Goal: Register for event/course

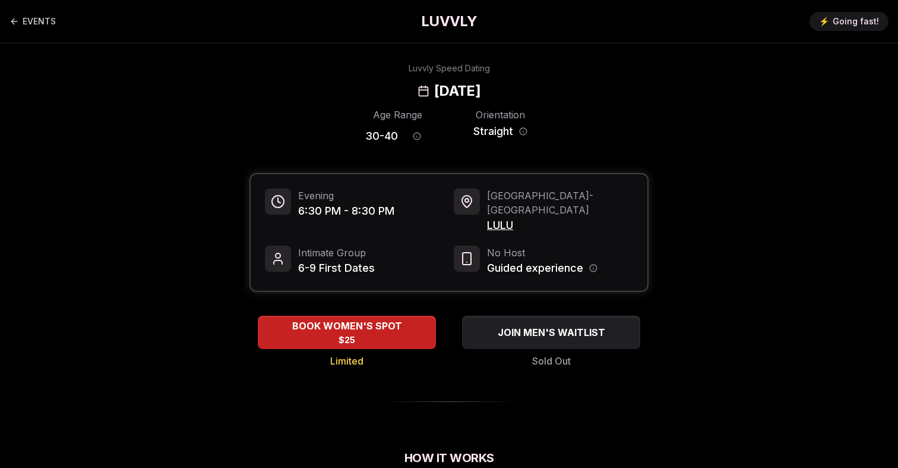
drag, startPoint x: 567, startPoint y: 91, endPoint x: 355, endPoint y: 85, distance: 212.2
click at [355, 85] on div "Luvvly Speed Dating [DATE]" at bounding box center [449, 81] width 813 height 38
copy h2 "[DATE]"
drag, startPoint x: 524, startPoint y: 208, endPoint x: 478, endPoint y: 208, distance: 45.7
click at [478, 208] on div "Portland - Central Eastside LULU" at bounding box center [543, 210] width 179 height 45
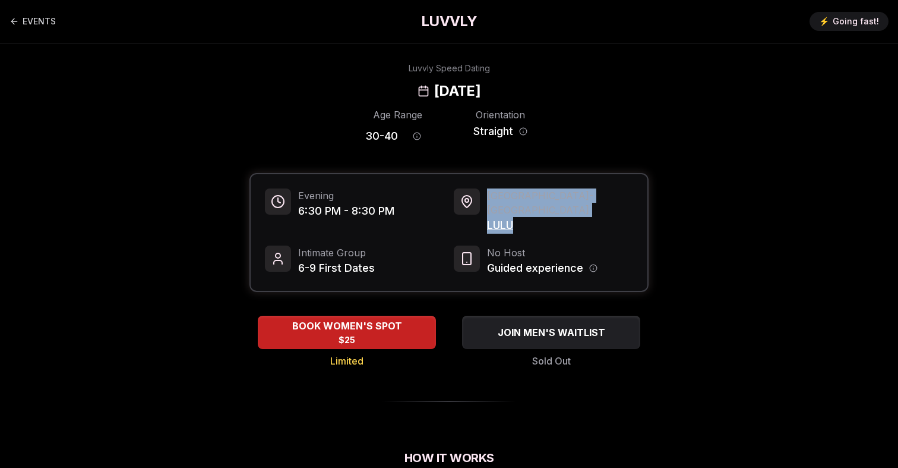
click at [496, 217] on span "LULU" at bounding box center [560, 225] width 146 height 17
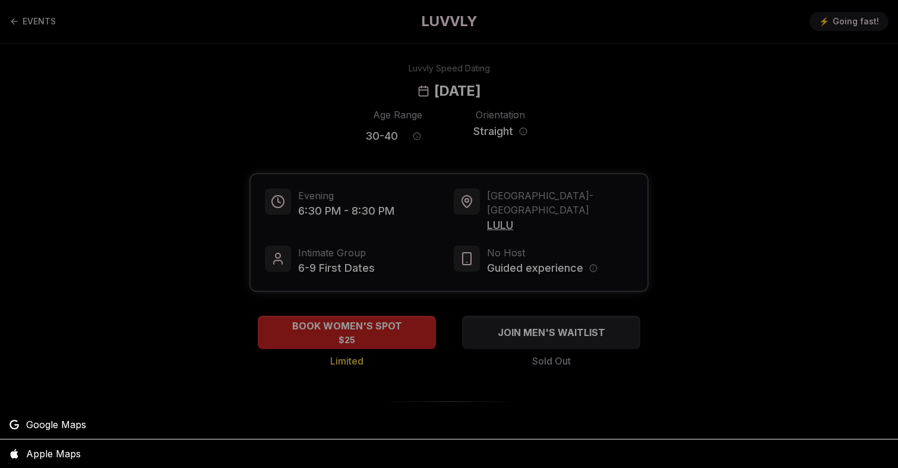
click at [496, 212] on div at bounding box center [449, 234] width 898 height 468
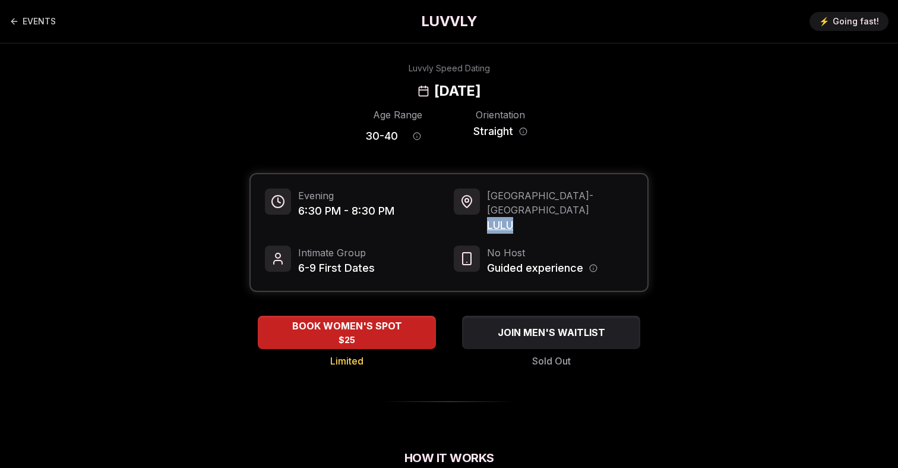
drag, startPoint x: 485, startPoint y: 209, endPoint x: 527, endPoint y: 209, distance: 42.2
click at [527, 209] on div "Portland - Central Eastside LULU" at bounding box center [543, 210] width 179 height 45
copy span "LULU"
drag, startPoint x: 399, startPoint y: 138, endPoint x: 342, endPoint y: 138, distance: 57.0
click at [342, 138] on div "Age Range 30 - 40 Orientation Straight" at bounding box center [449, 129] width 399 height 42
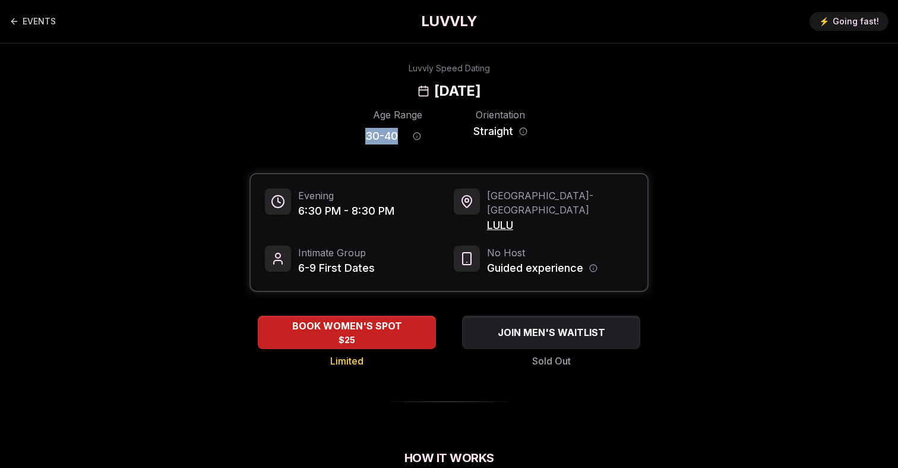
copy span "30 - 40"
drag, startPoint x: 362, startPoint y: 87, endPoint x: 604, endPoint y: 87, distance: 241.8
click at [604, 87] on div "Luvvly Speed Dating [DATE]" at bounding box center [449, 81] width 813 height 38
copy h2 "[DATE]"
drag, startPoint x: 516, startPoint y: 217, endPoint x: 487, endPoint y: 215, distance: 29.2
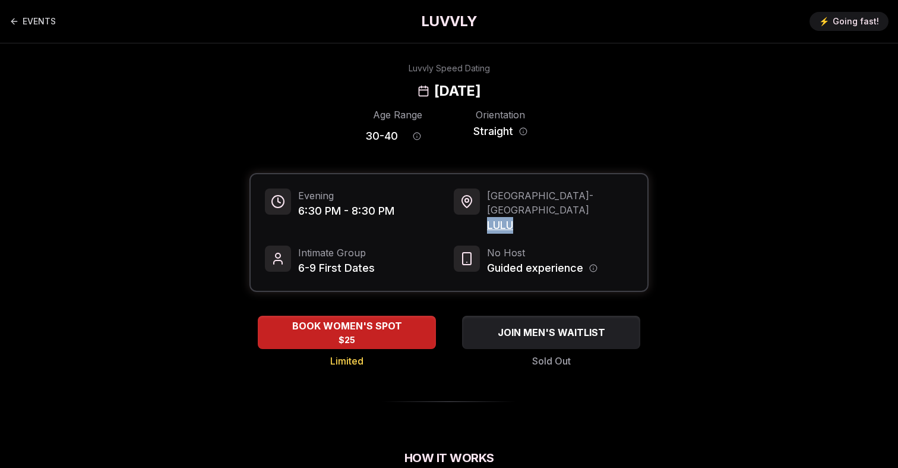
click at [487, 217] on span "LULU" at bounding box center [560, 225] width 146 height 17
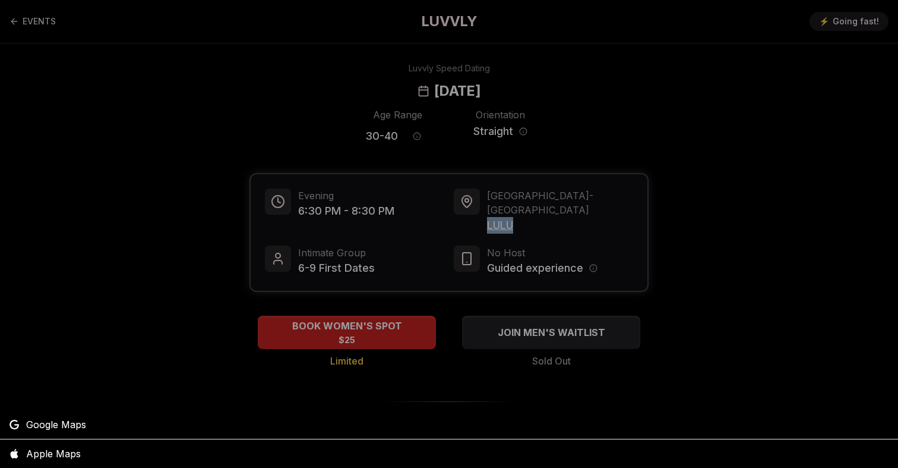
copy span "LULU"
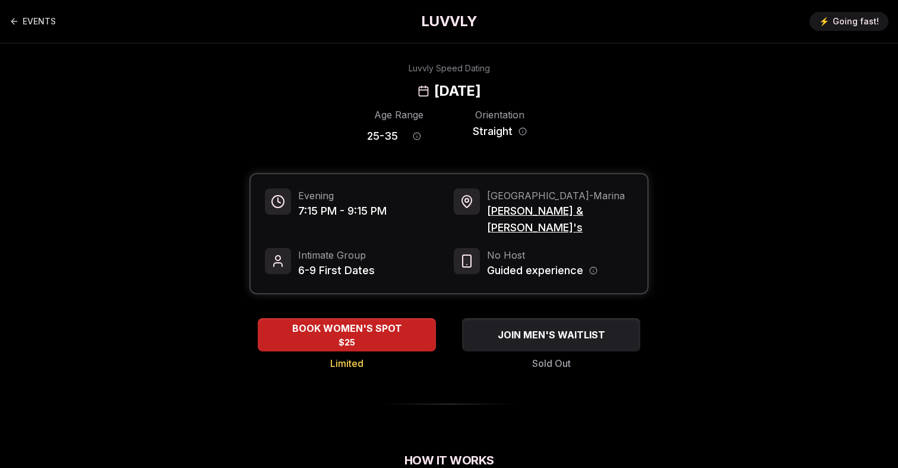
drag, startPoint x: 569, startPoint y: 87, endPoint x: 354, endPoint y: 84, distance: 215.1
click at [354, 84] on div "Luvvly Speed Dating [DATE]" at bounding box center [449, 81] width 813 height 38
copy h2 "[DATE]"
drag, startPoint x: 564, startPoint y: 213, endPoint x: 487, endPoint y: 213, distance: 77.8
click at [487, 213] on span "[PERSON_NAME] & [PERSON_NAME]'s" at bounding box center [560, 219] width 146 height 33
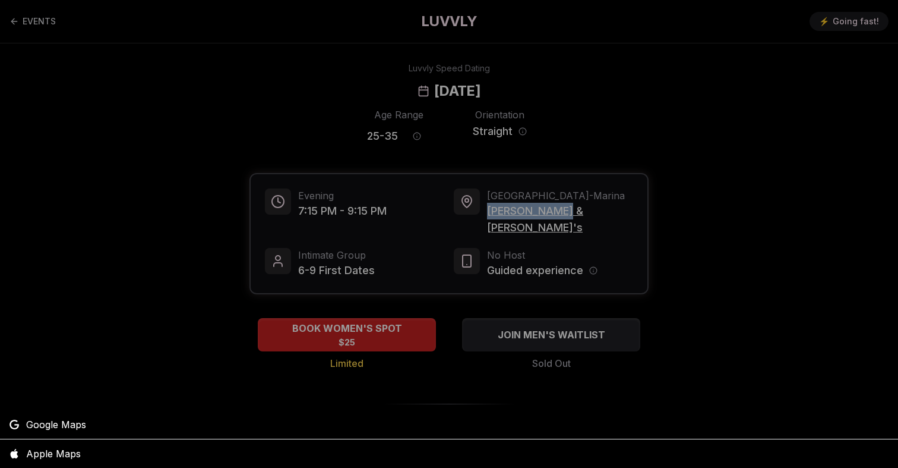
copy span "[PERSON_NAME] & [PERSON_NAME]'s"
click at [431, 135] on div at bounding box center [449, 234] width 898 height 468
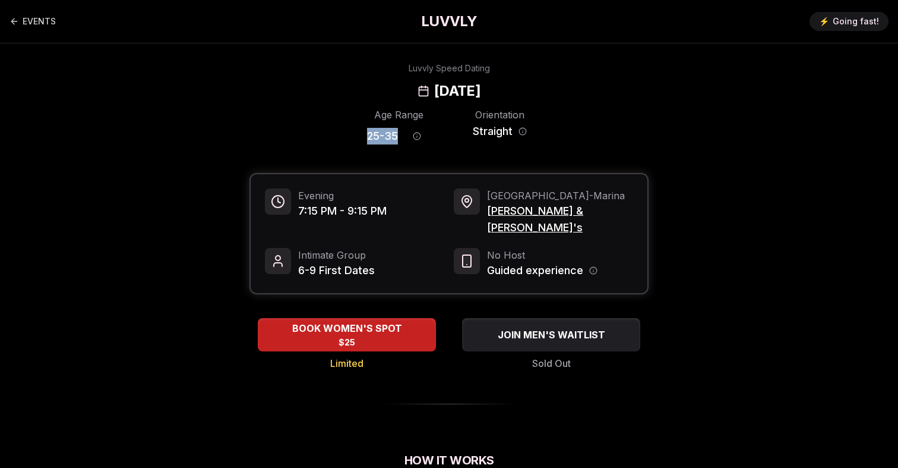
drag, startPoint x: 399, startPoint y: 135, endPoint x: 347, endPoint y: 135, distance: 52.3
click at [347, 135] on div "Age Range 25 - 35 Orientation Straight" at bounding box center [449, 129] width 399 height 42
copy span "25 - 35"
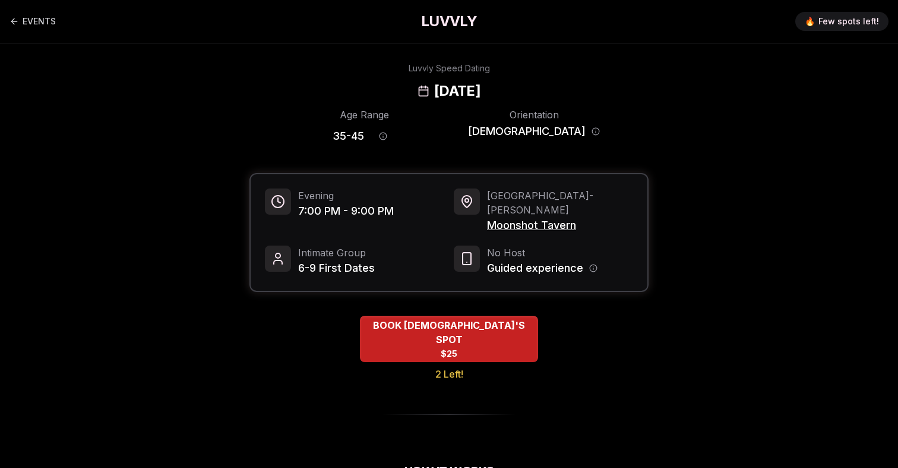
drag, startPoint x: 563, startPoint y: 92, endPoint x: 355, endPoint y: 86, distance: 208.0
click at [355, 86] on div "Luvvly Speed Dating [DATE]" at bounding box center [449, 81] width 813 height 38
copy h2 "[DATE]"
drag, startPoint x: 485, startPoint y: 209, endPoint x: 632, endPoint y: 209, distance: 146.7
click at [632, 209] on div "Portland - Buckman Moonshot Tavern" at bounding box center [543, 210] width 179 height 45
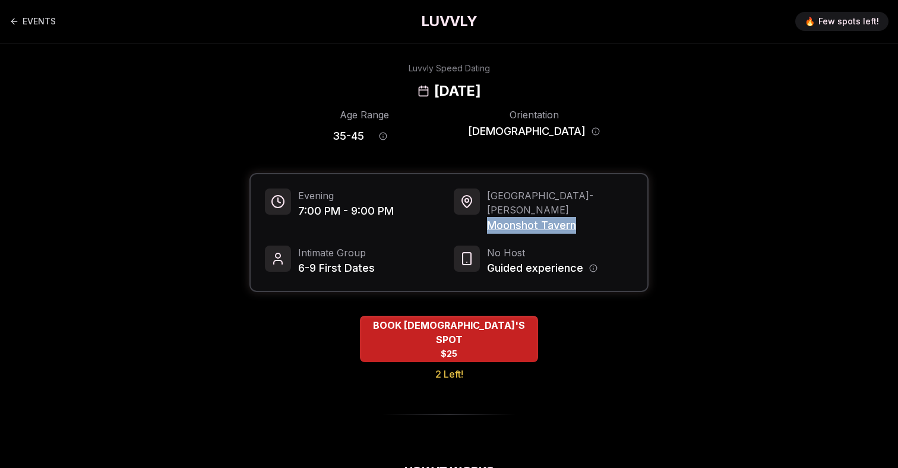
copy span "Moonshot Tavern"
drag, startPoint x: 387, startPoint y: 136, endPoint x: 335, endPoint y: 136, distance: 52.3
click at [335, 136] on div "Age Range 35 - 45 Orientation Queer Women" at bounding box center [449, 129] width 399 height 42
copy div "35 - 45"
